Goal: Task Accomplishment & Management: Complete application form

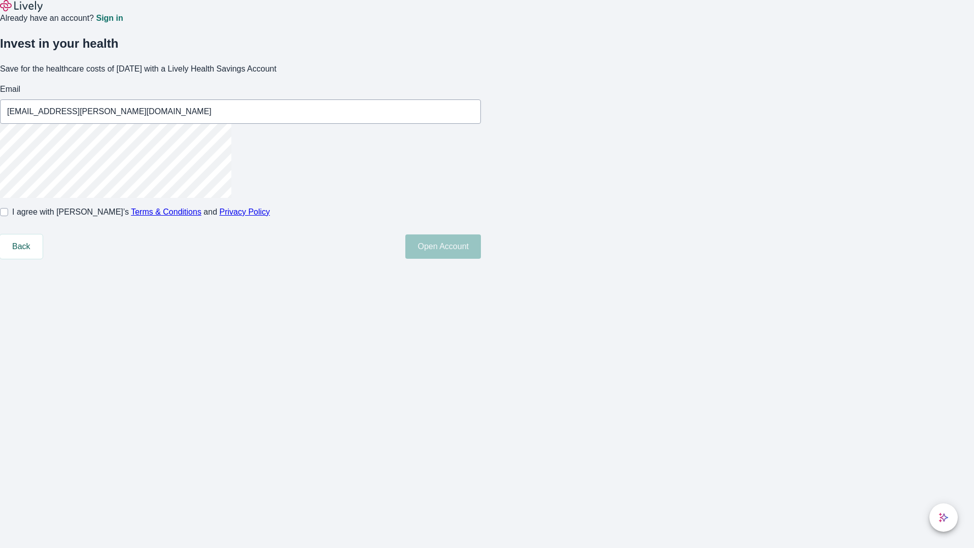
click at [8, 216] on input "I agree with Lively’s Terms & Conditions and Privacy Policy" at bounding box center [4, 212] width 8 height 8
checkbox input "true"
click at [481, 259] on button "Open Account" at bounding box center [443, 246] width 76 height 24
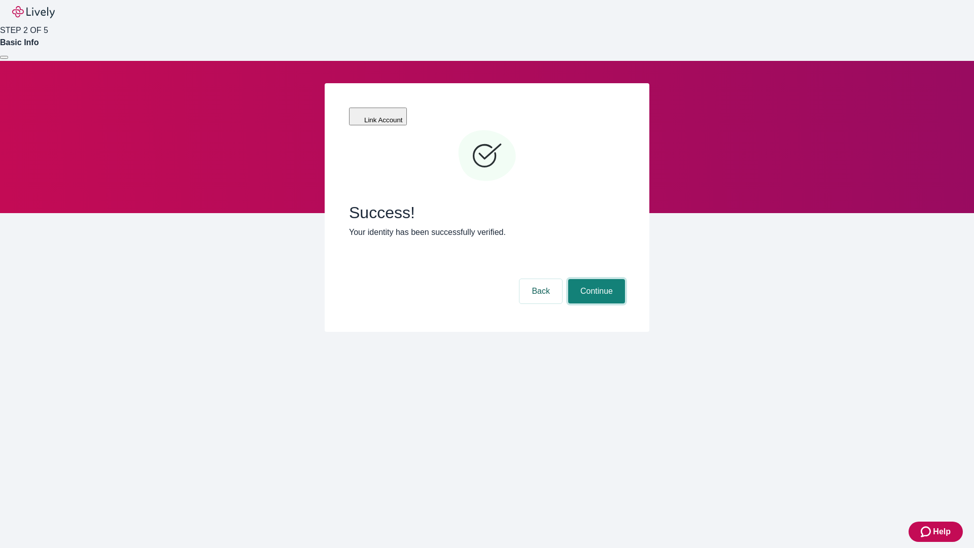
click at [595, 279] on button "Continue" at bounding box center [596, 291] width 57 height 24
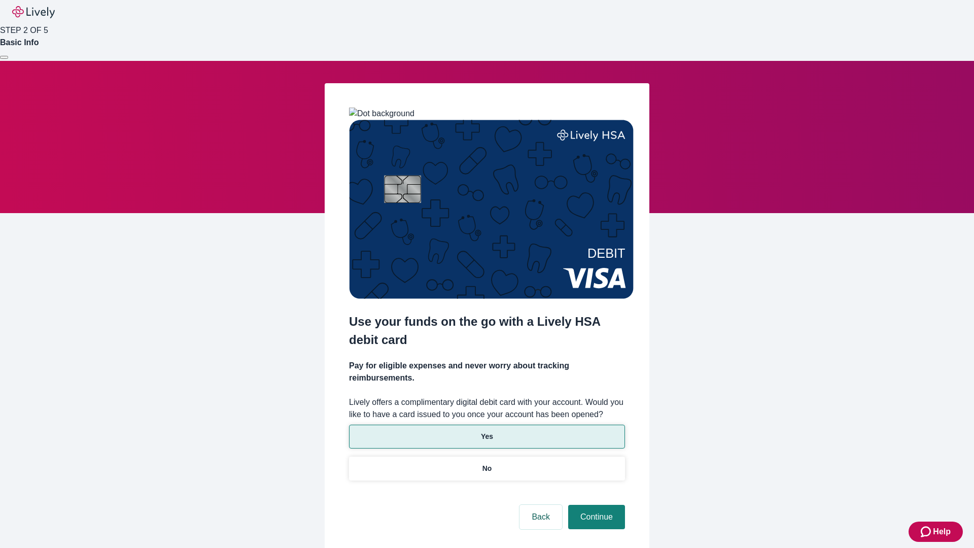
click at [486, 431] on p "Yes" at bounding box center [487, 436] width 12 height 11
click at [595, 505] on button "Continue" at bounding box center [596, 517] width 57 height 24
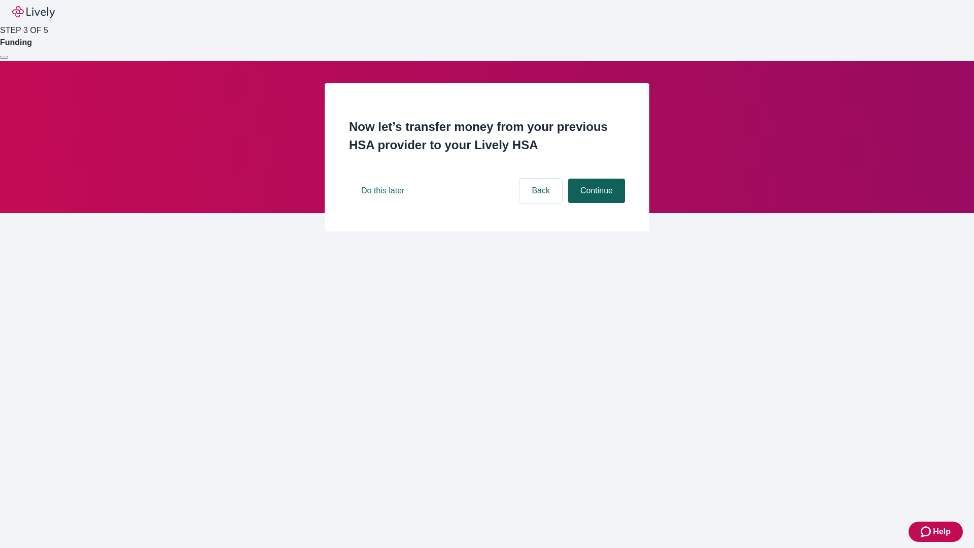
click at [595, 203] on button "Continue" at bounding box center [596, 191] width 57 height 24
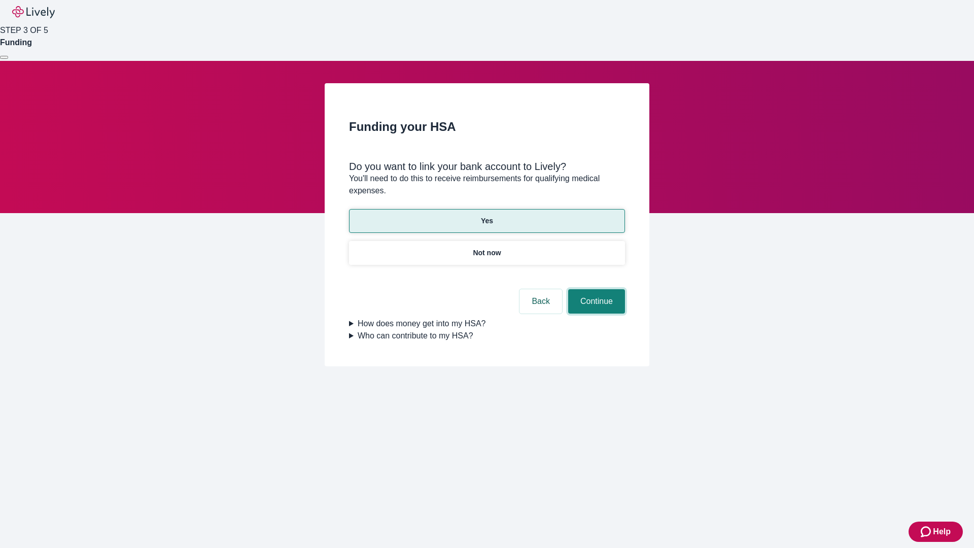
click at [595, 289] on button "Continue" at bounding box center [596, 301] width 57 height 24
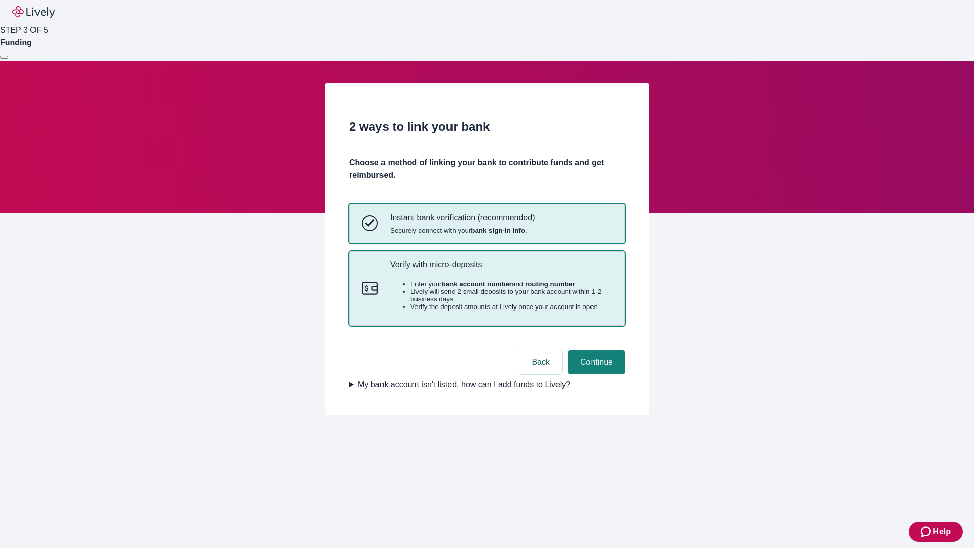
click at [501, 269] on p "Verify with micro-deposits" at bounding box center [501, 265] width 222 height 10
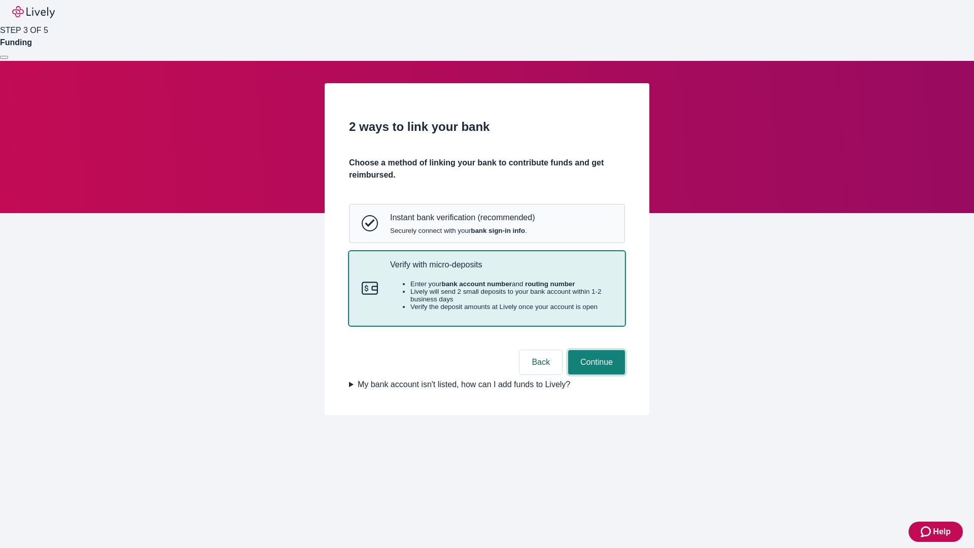
click at [595, 374] on button "Continue" at bounding box center [596, 362] width 57 height 24
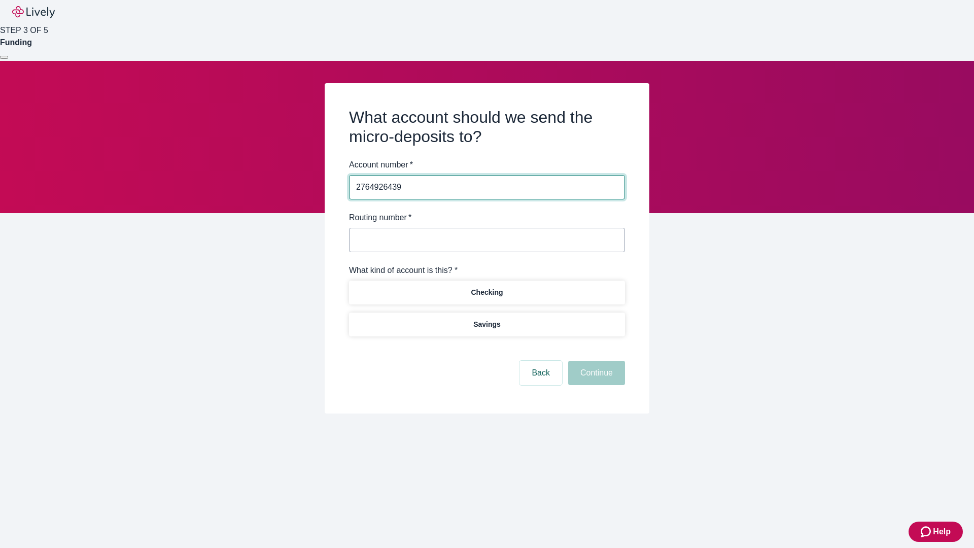
type input "2764926439"
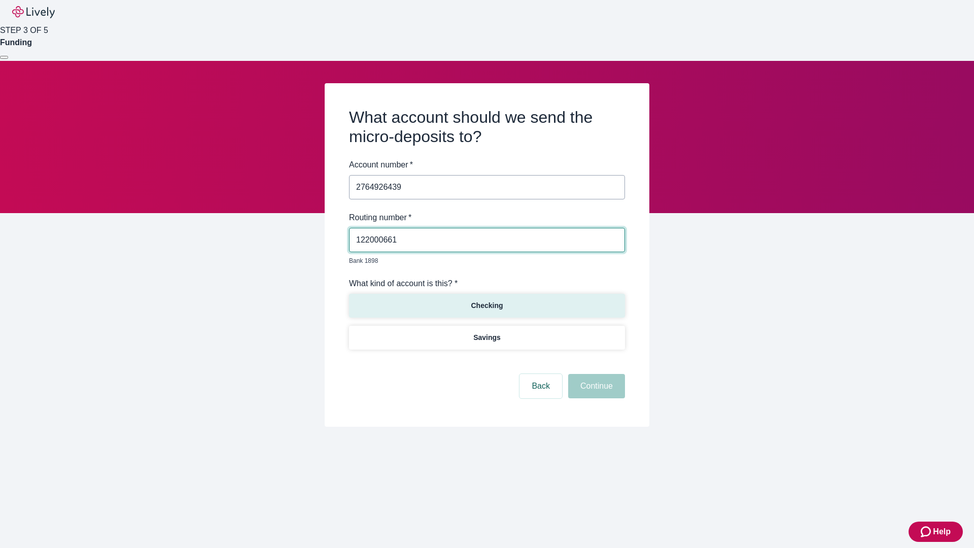
type input "122000661"
click at [486, 300] on p "Checking" at bounding box center [487, 305] width 32 height 11
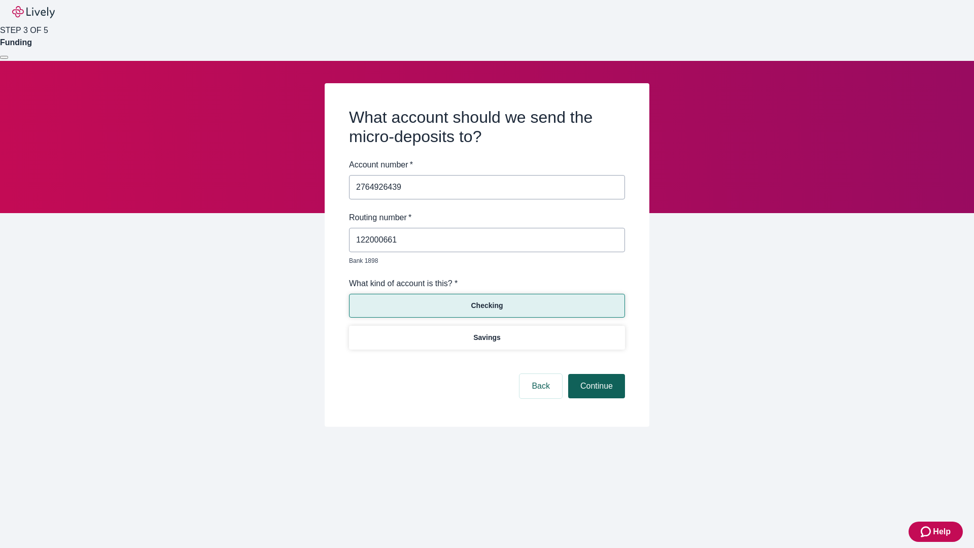
click at [595, 374] on button "Continue" at bounding box center [596, 386] width 57 height 24
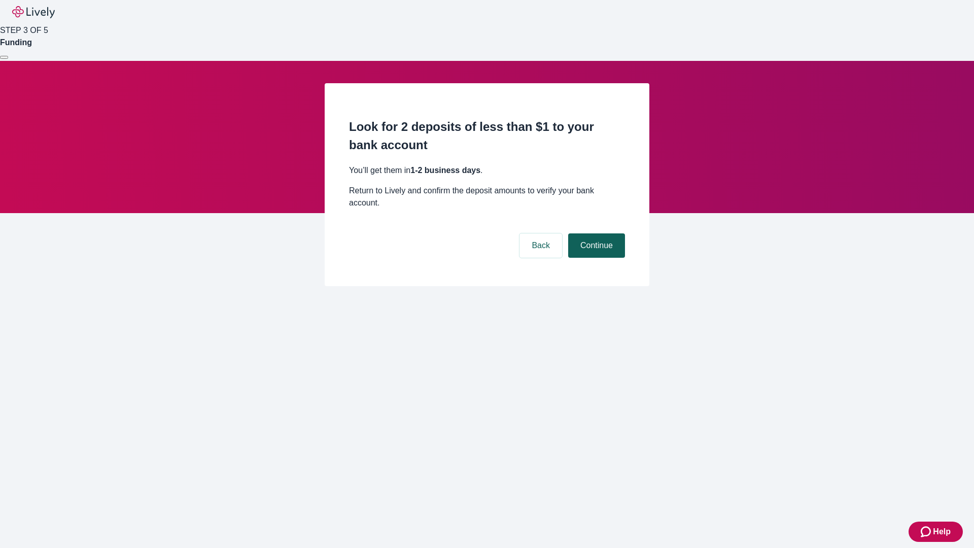
click at [595, 233] on button "Continue" at bounding box center [596, 245] width 57 height 24
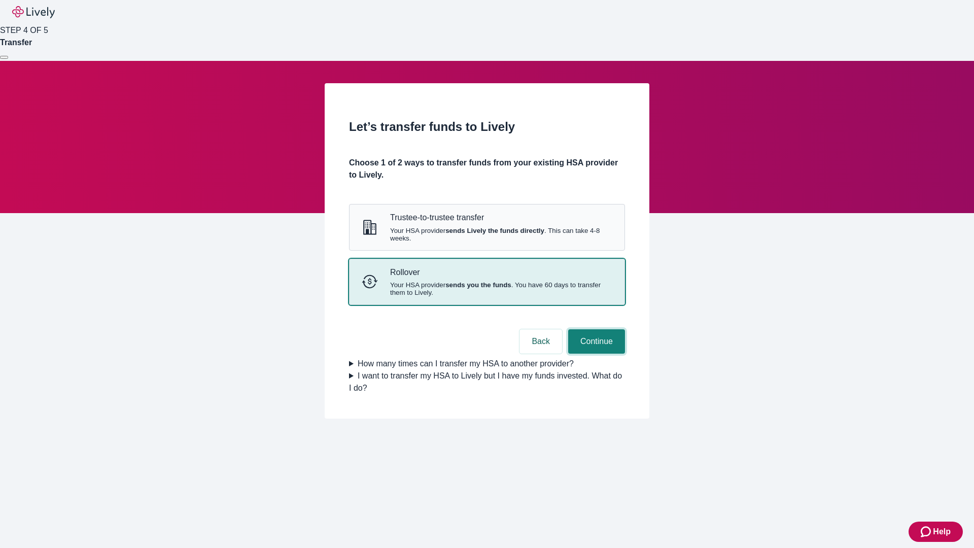
click at [595, 353] on button "Continue" at bounding box center [596, 341] width 57 height 24
